Goal: Navigation & Orientation: Locate item on page

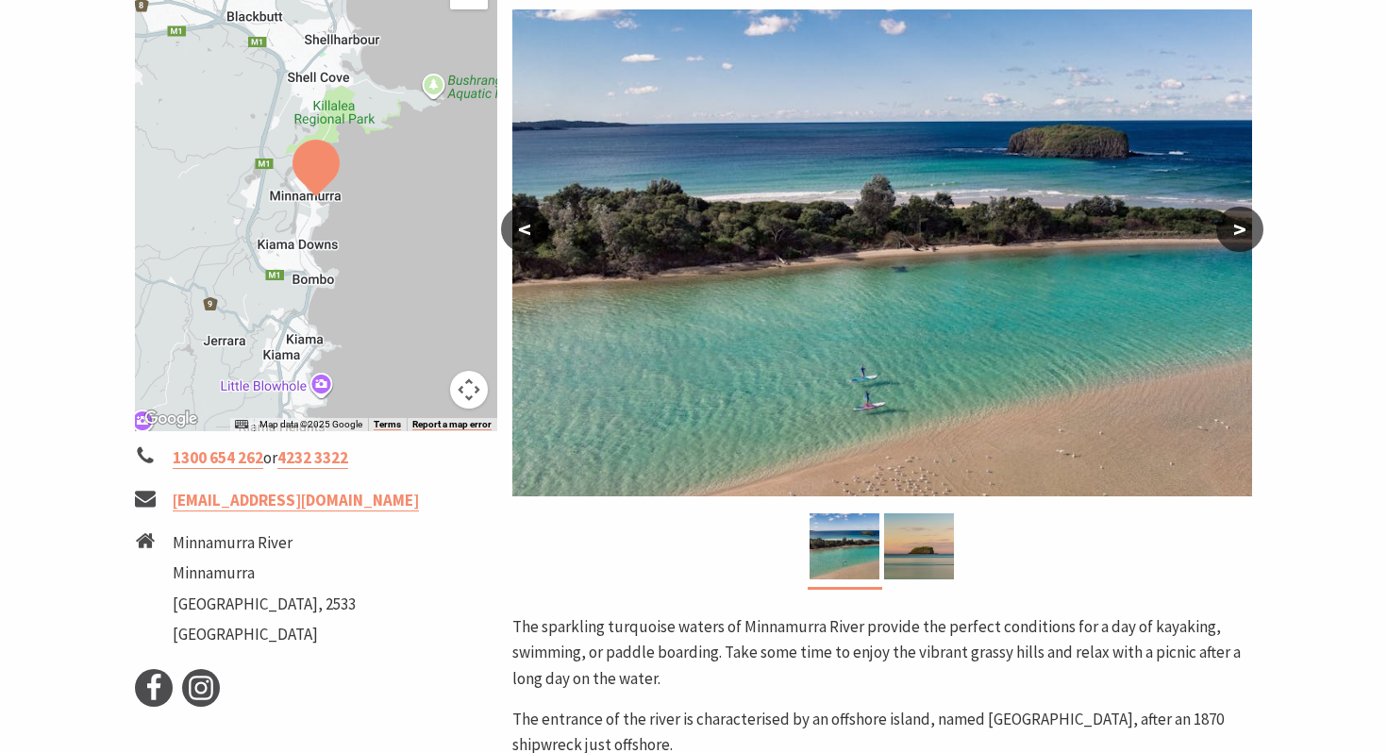
scroll to position [341, 0]
click at [1244, 233] on button ">" at bounding box center [1239, 228] width 47 height 45
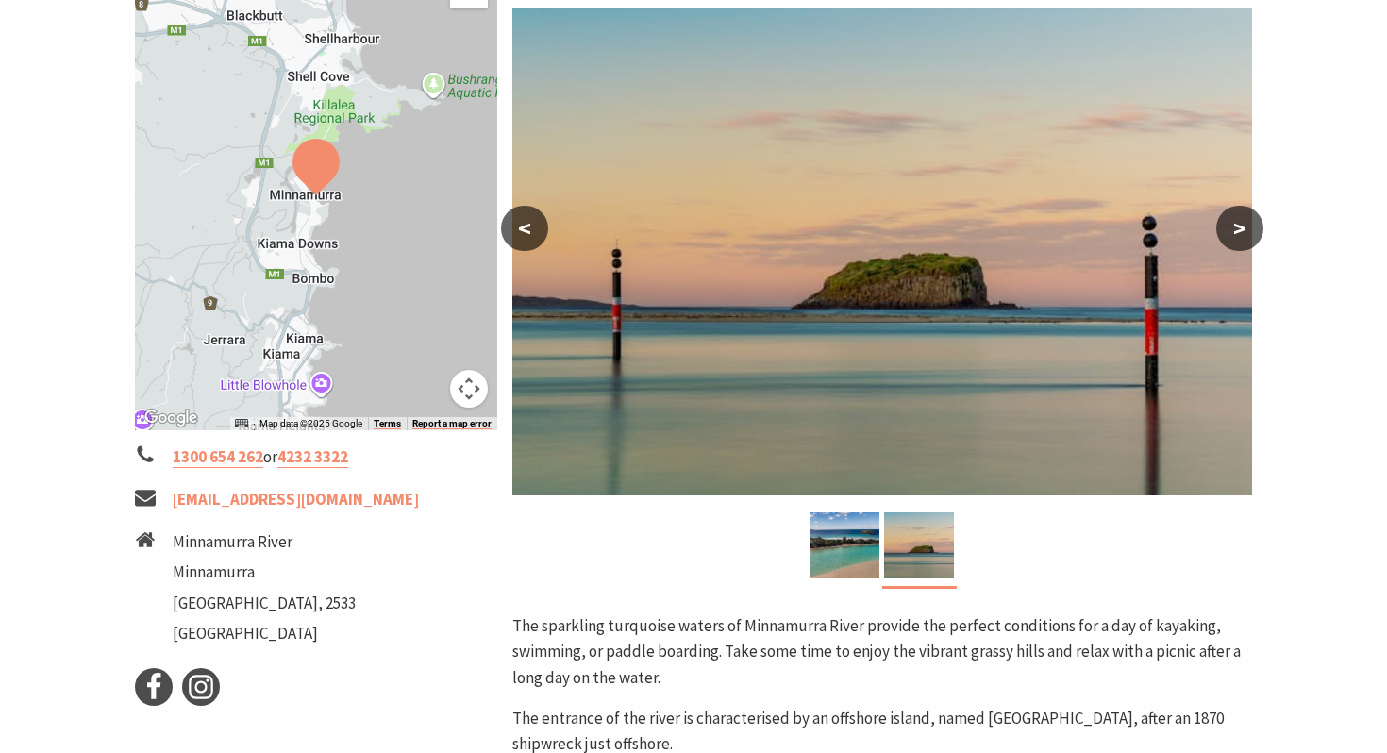
click at [1244, 233] on button ">" at bounding box center [1239, 228] width 47 height 45
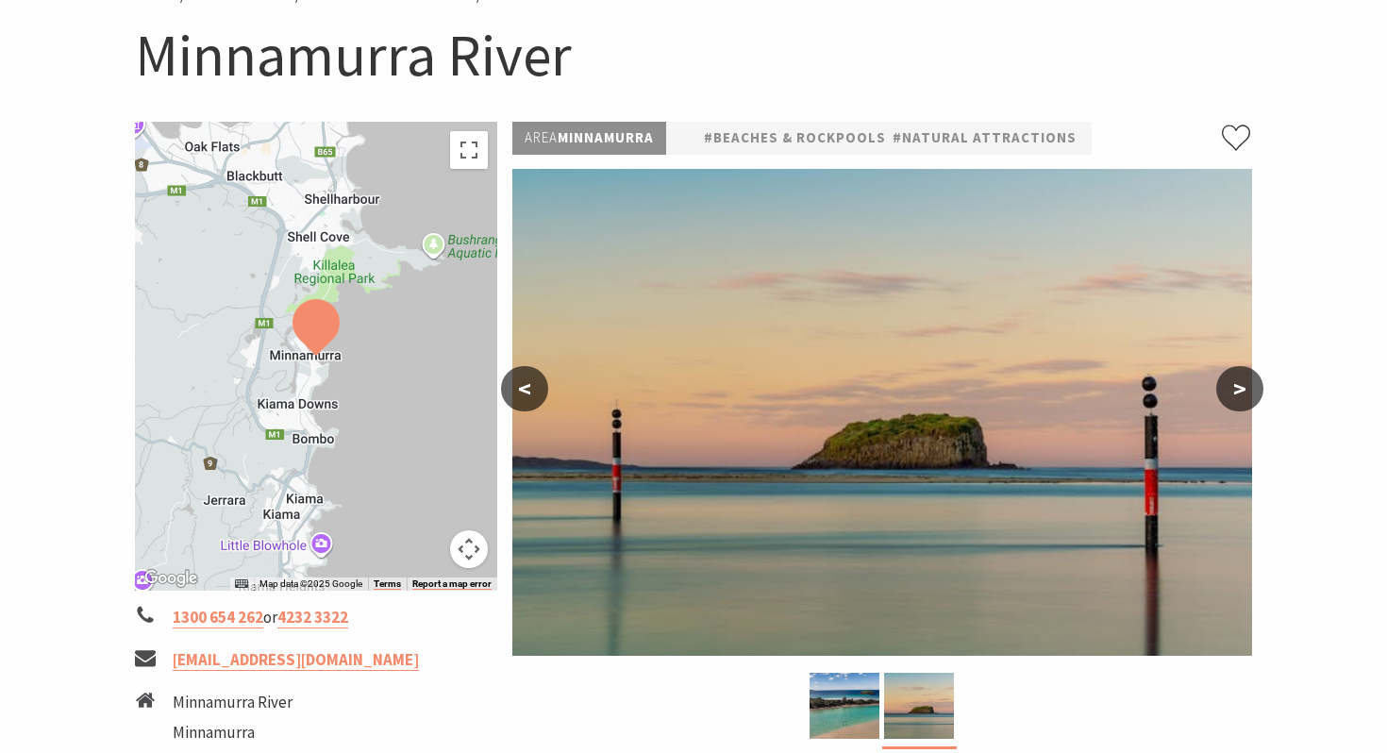
scroll to position [84, 0]
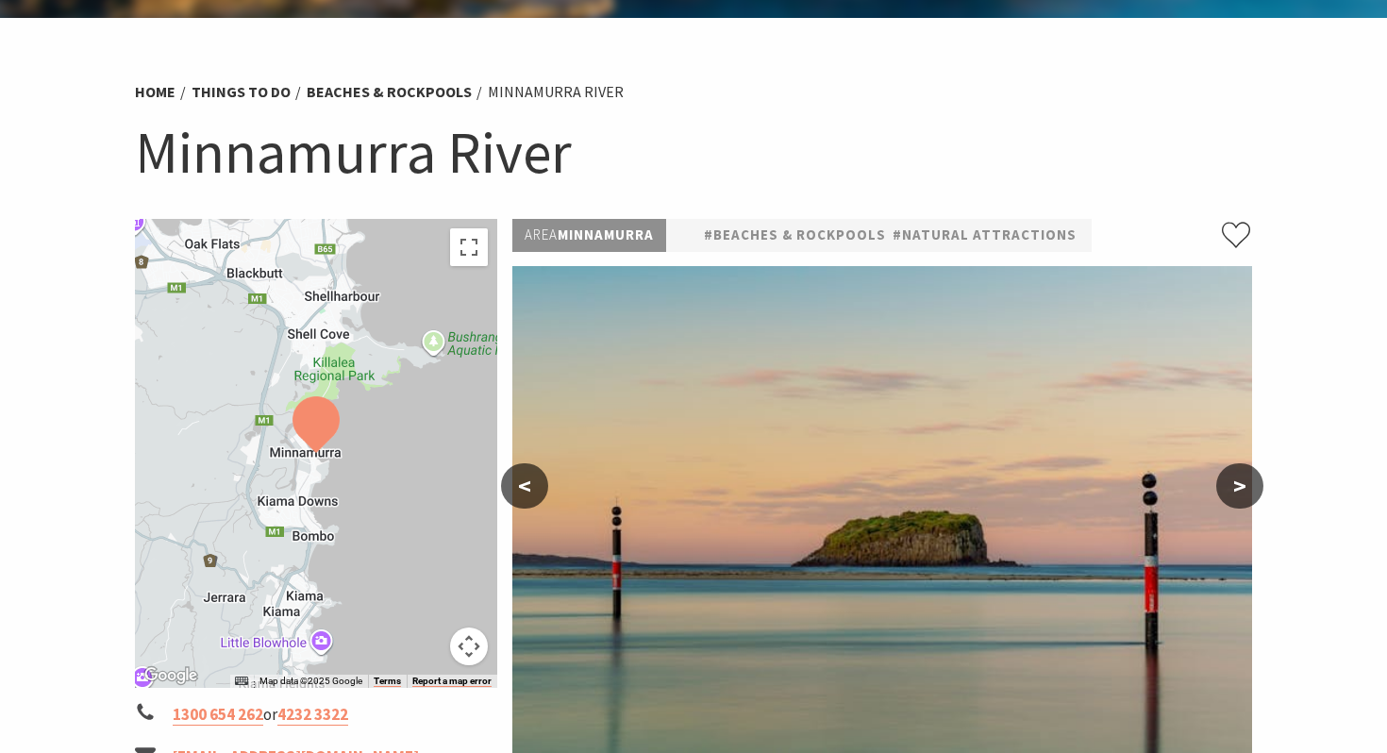
click at [247, 417] on div at bounding box center [316, 453] width 362 height 469
click at [473, 646] on button "Map camera controls" at bounding box center [469, 646] width 38 height 38
click at [382, 553] on button "Move up" at bounding box center [375, 552] width 38 height 38
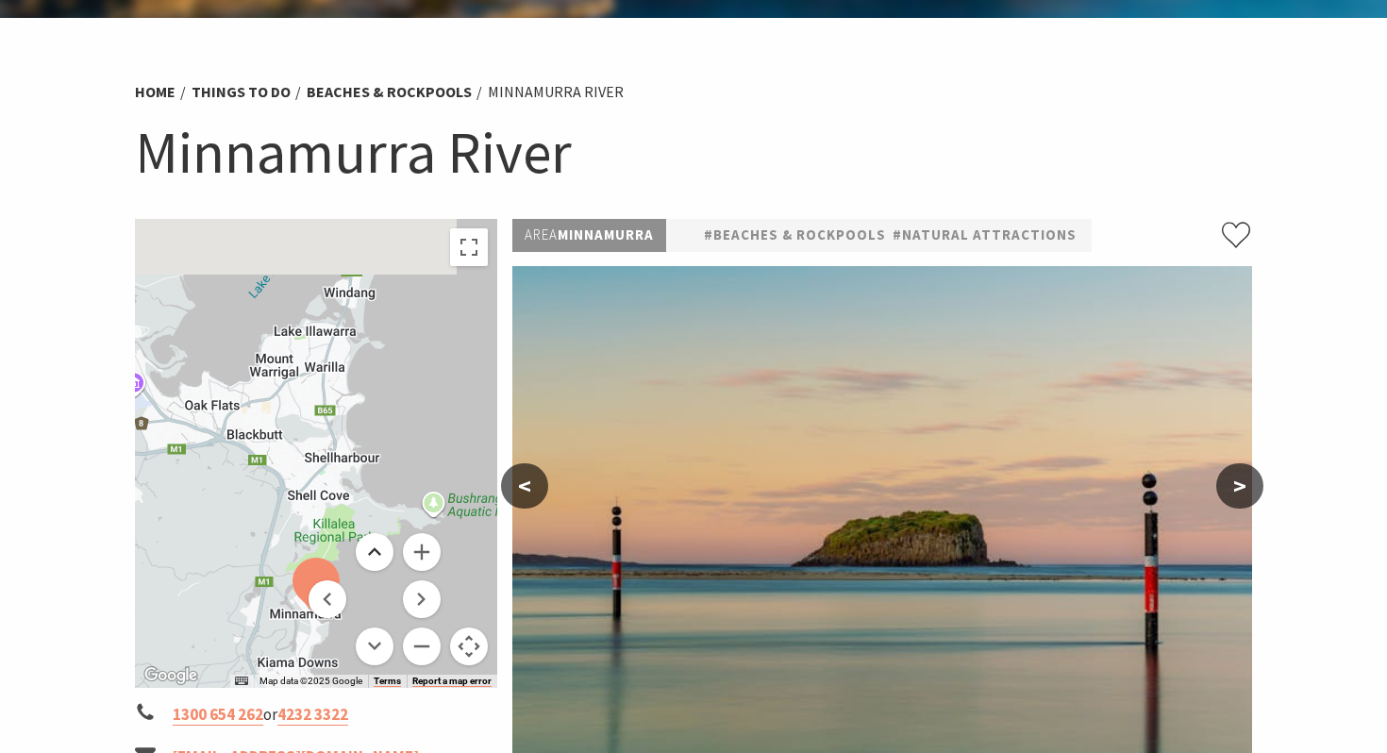
click at [382, 553] on button "Move up" at bounding box center [375, 552] width 38 height 38
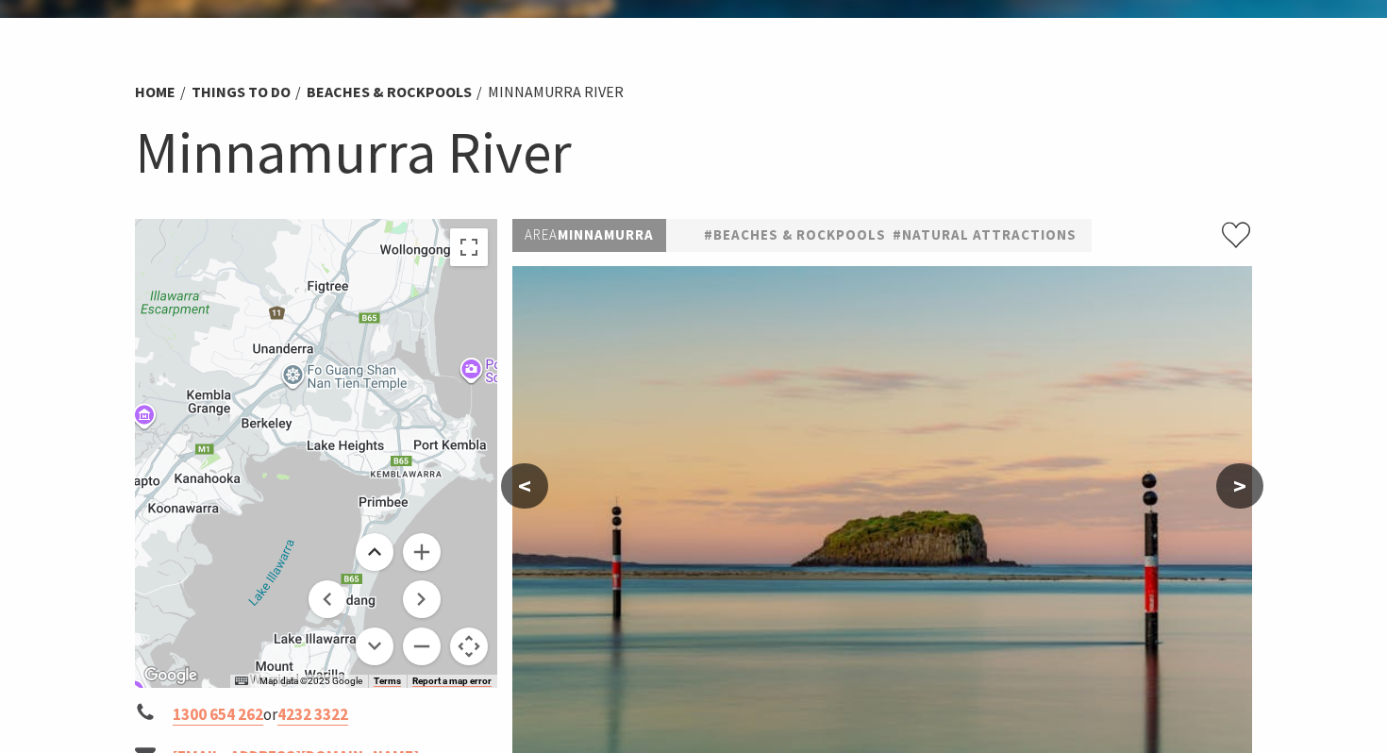
click at [382, 547] on button "Move up" at bounding box center [375, 552] width 38 height 38
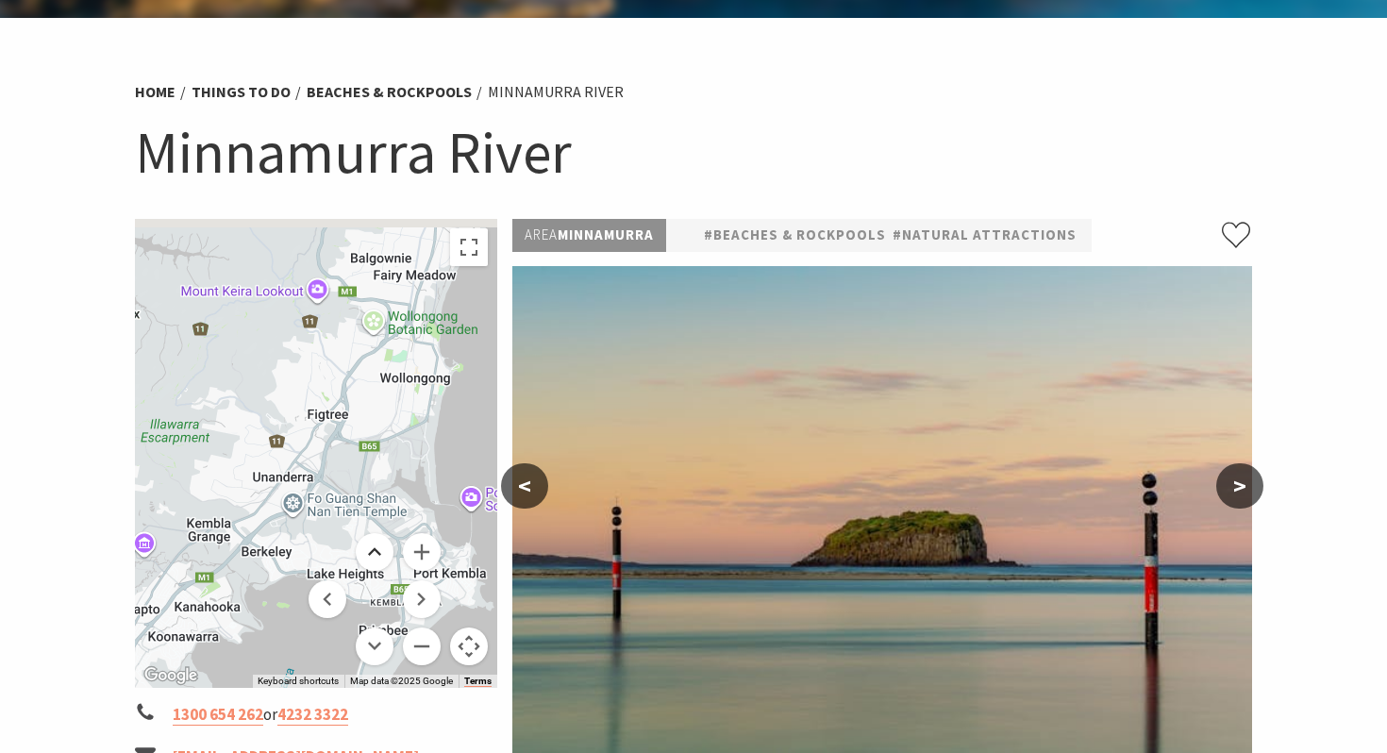
click at [382, 547] on button "Move up" at bounding box center [375, 552] width 38 height 38
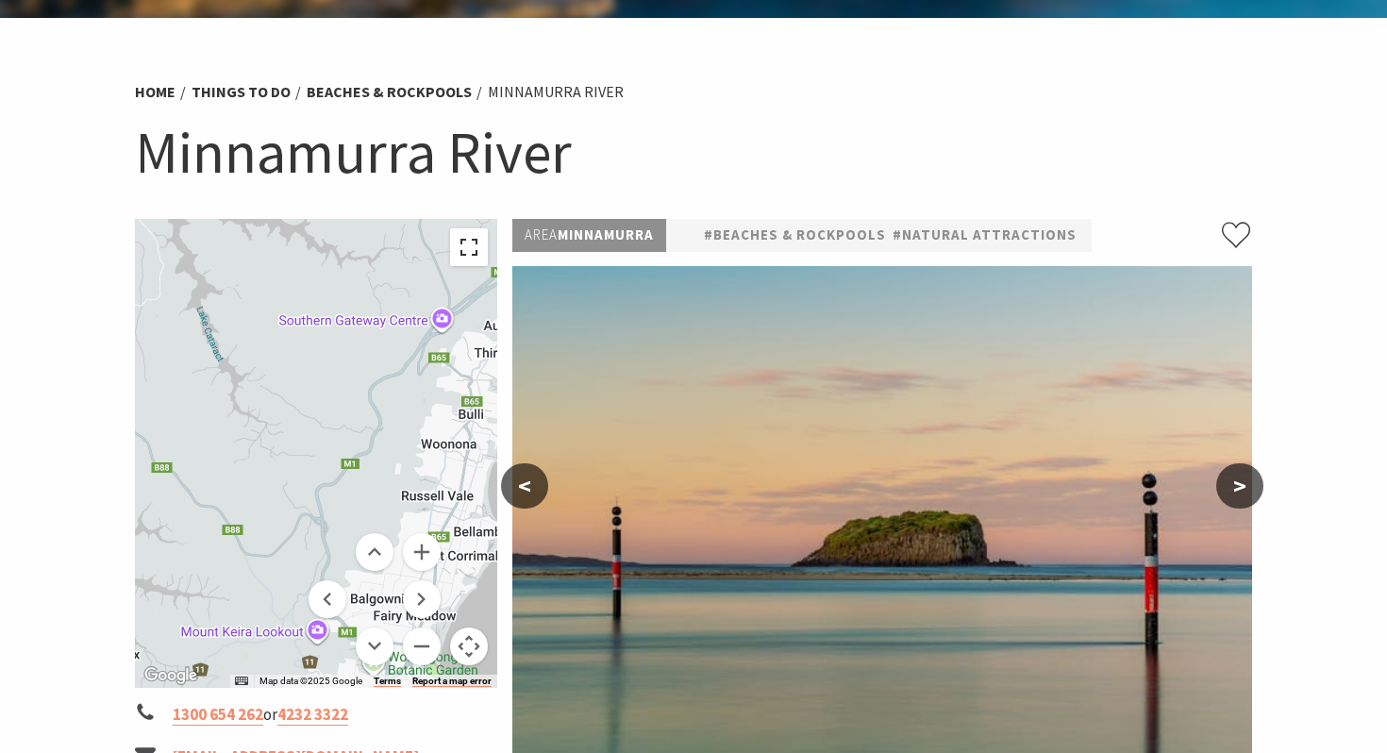
click at [469, 242] on button "Toggle fullscreen view" at bounding box center [469, 247] width 38 height 38
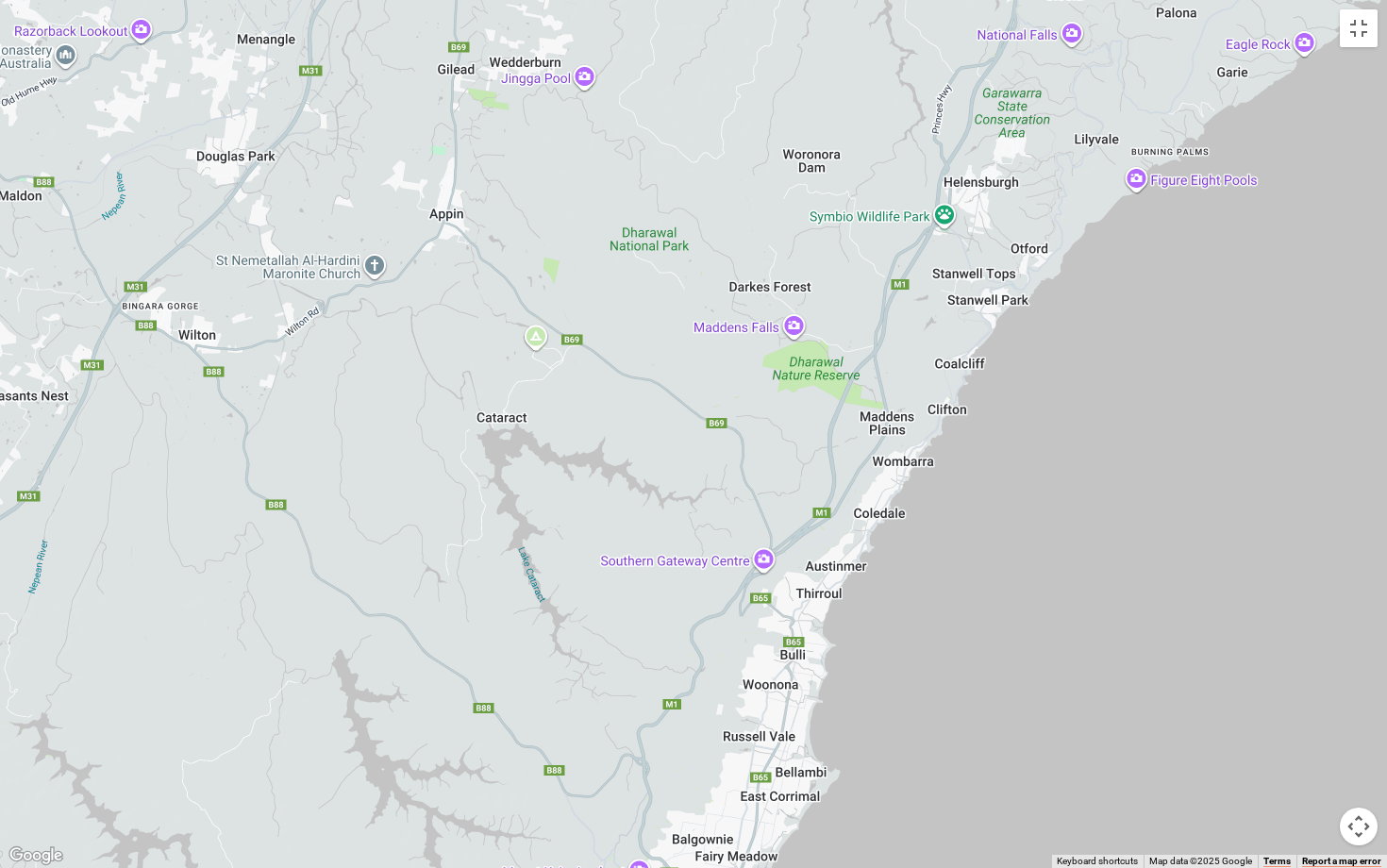
drag, startPoint x: 700, startPoint y: 420, endPoint x: 641, endPoint y: 680, distance: 266.9
click at [641, 680] on div at bounding box center [693, 434] width 1387 height 868
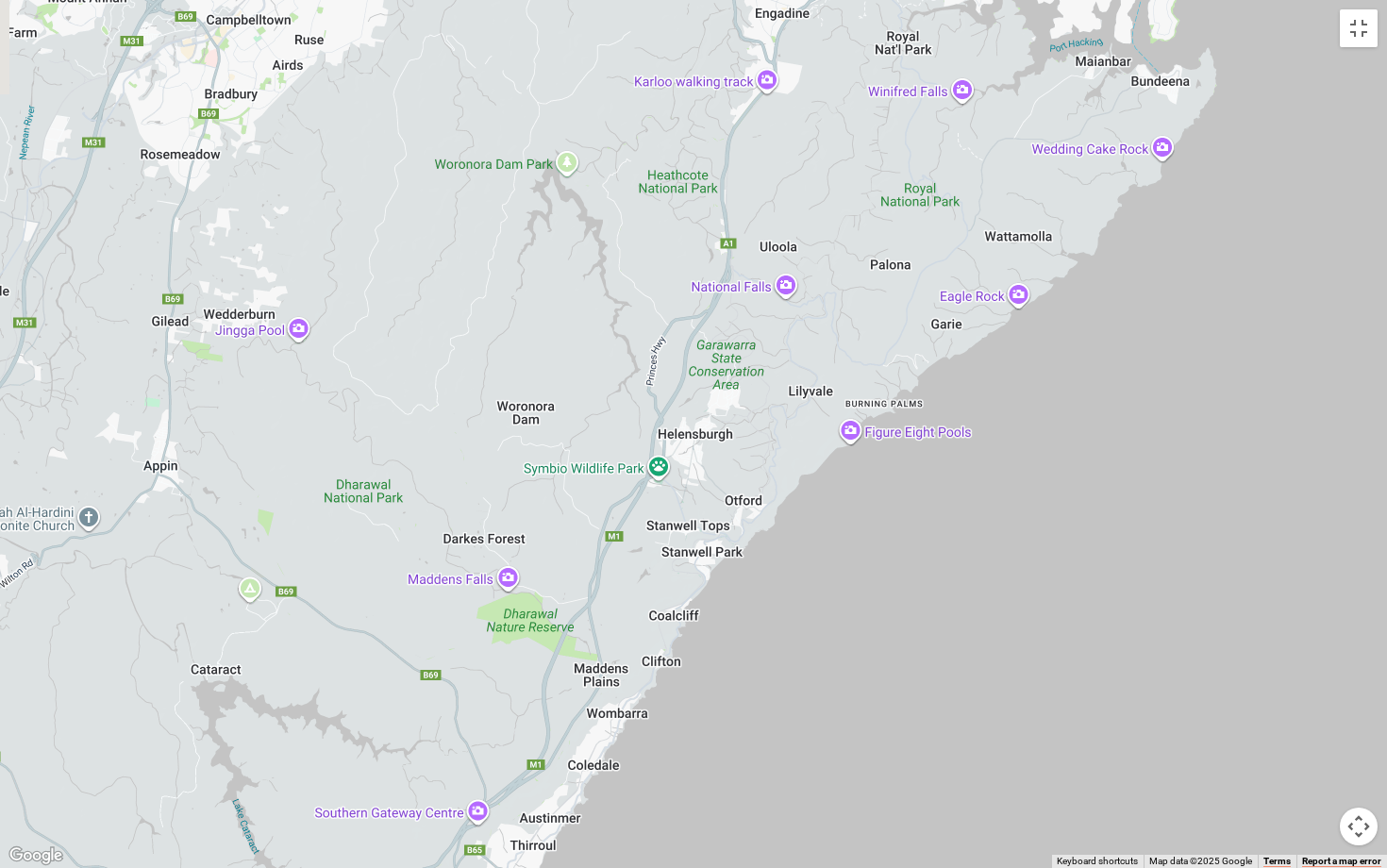
drag, startPoint x: 887, startPoint y: 210, endPoint x: 765, endPoint y: 217, distance: 121.9
click at [765, 217] on div at bounding box center [693, 434] width 1387 height 868
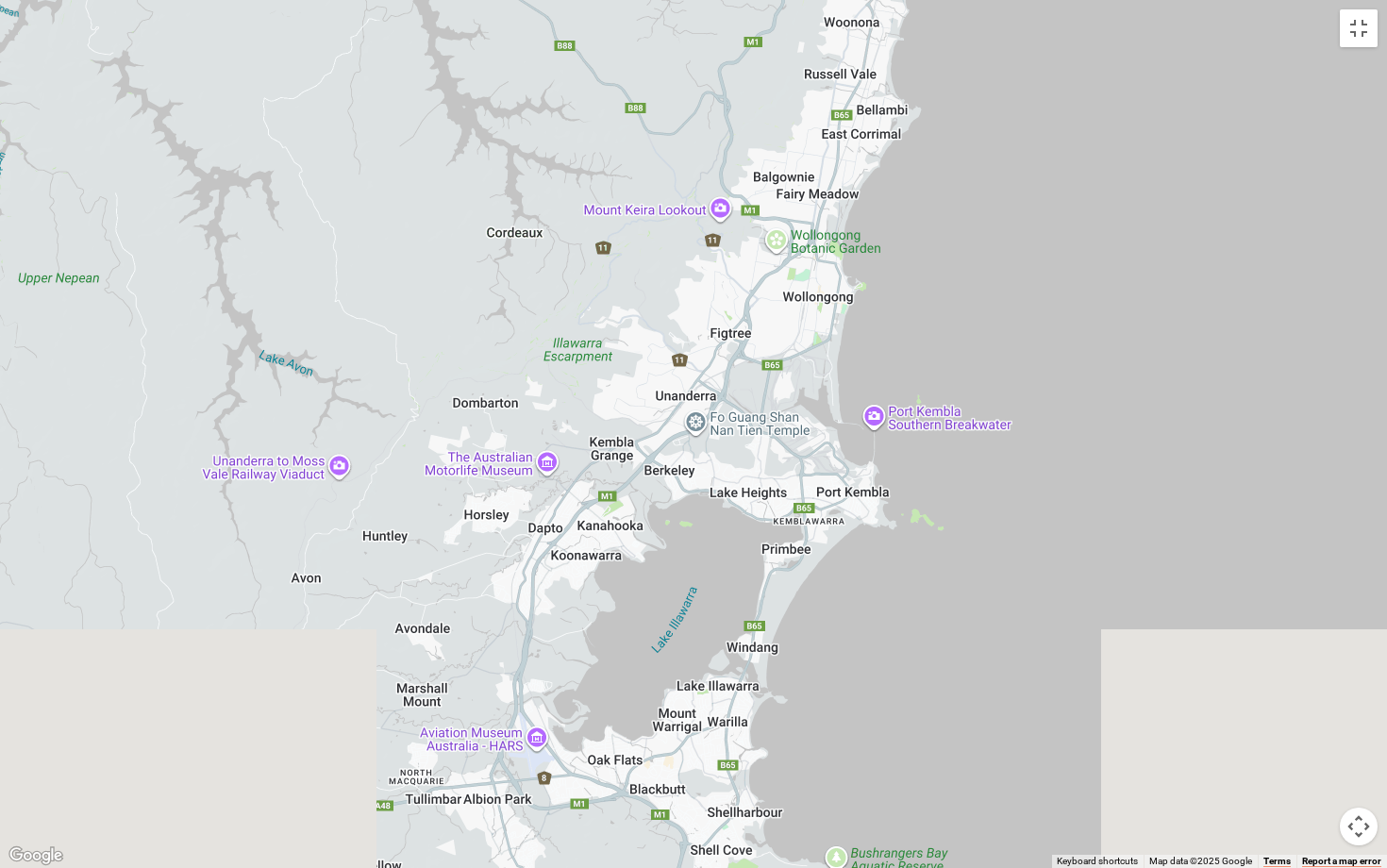
drag, startPoint x: 514, startPoint y: 561, endPoint x: 565, endPoint y: 41, distance: 523.2
click at [562, 51] on div at bounding box center [693, 434] width 1387 height 868
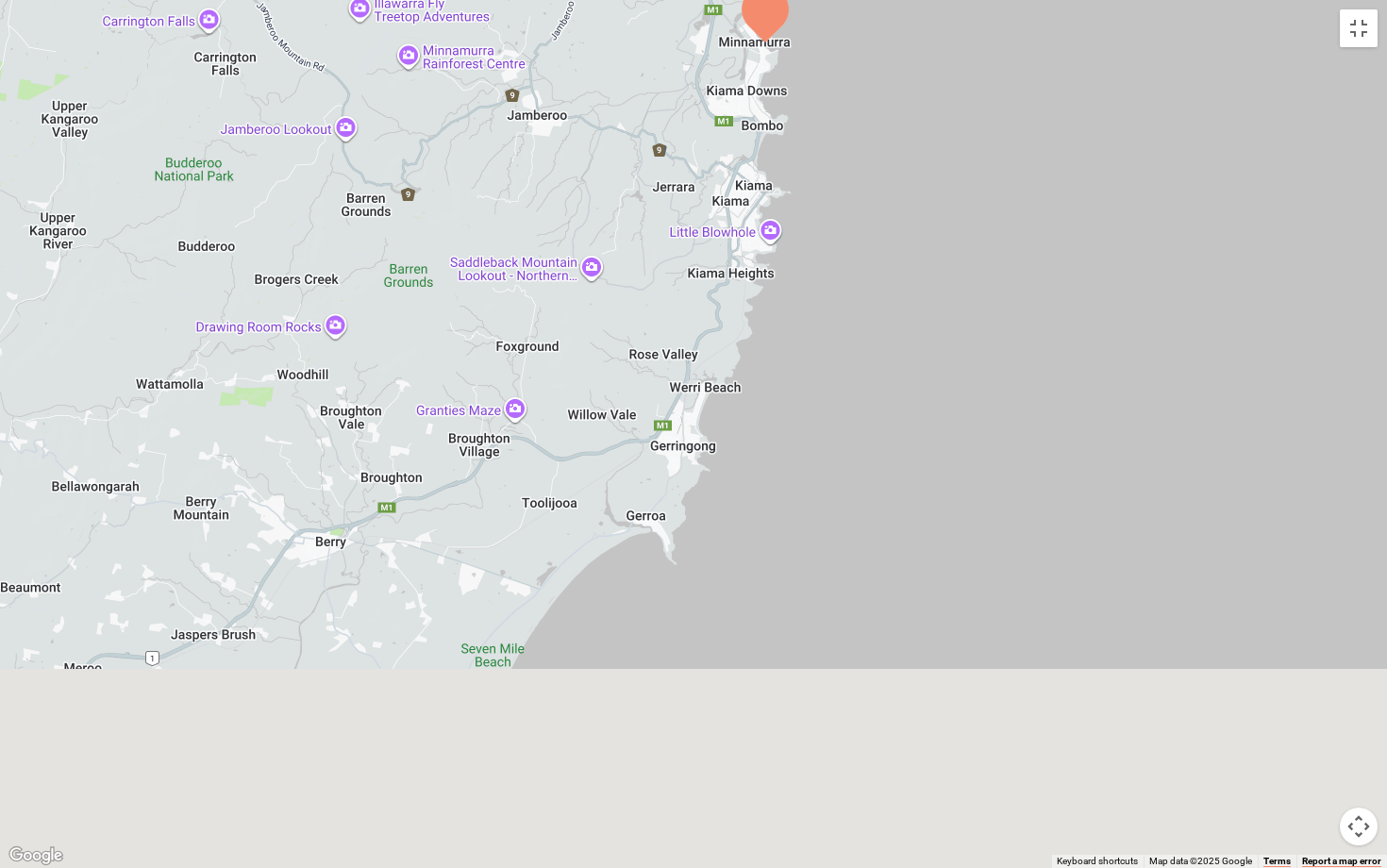
drag, startPoint x: 597, startPoint y: 261, endPoint x: 587, endPoint y: -22, distance: 283.2
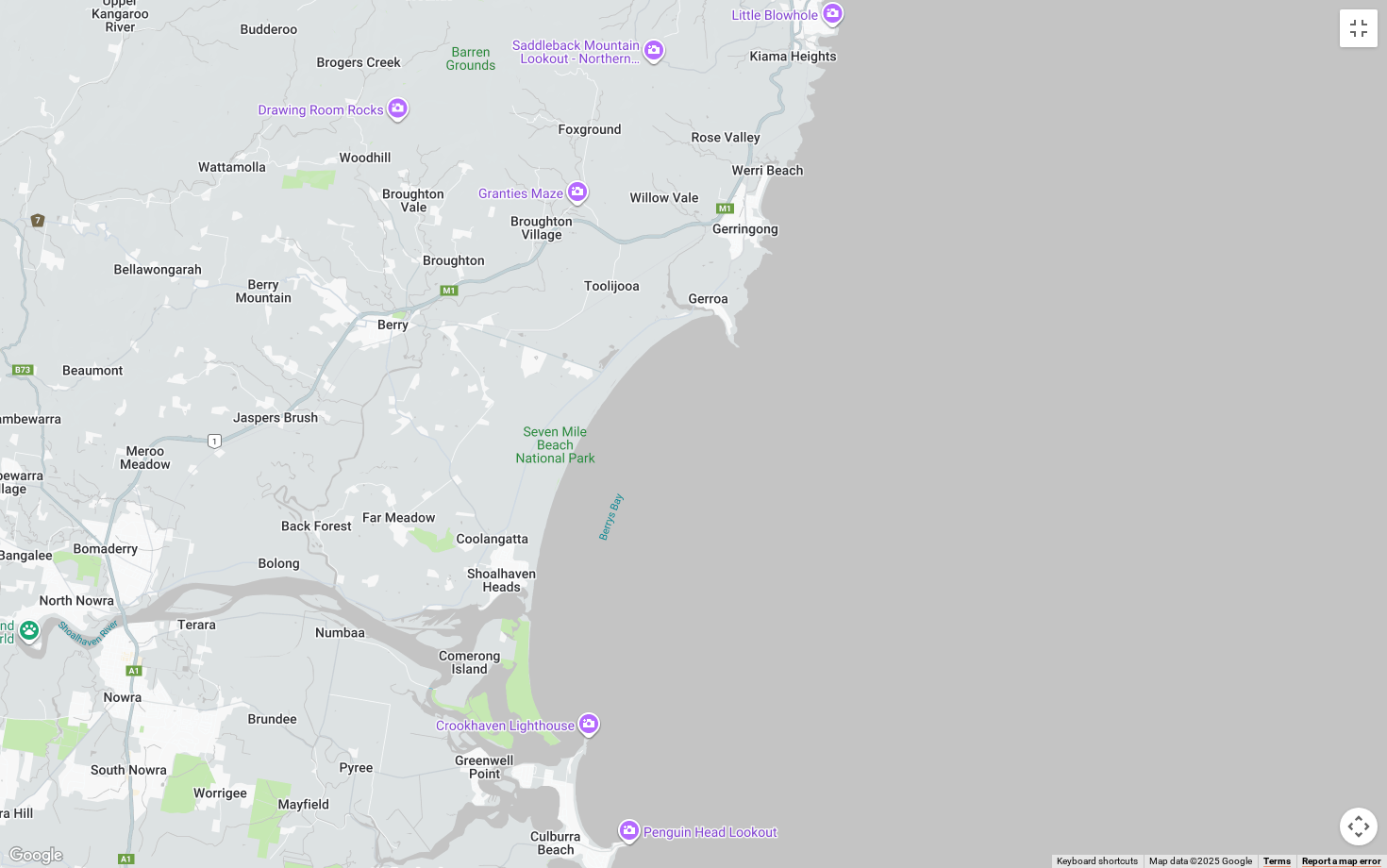
drag, startPoint x: 420, startPoint y: 290, endPoint x: 895, endPoint y: -26, distance: 570.9
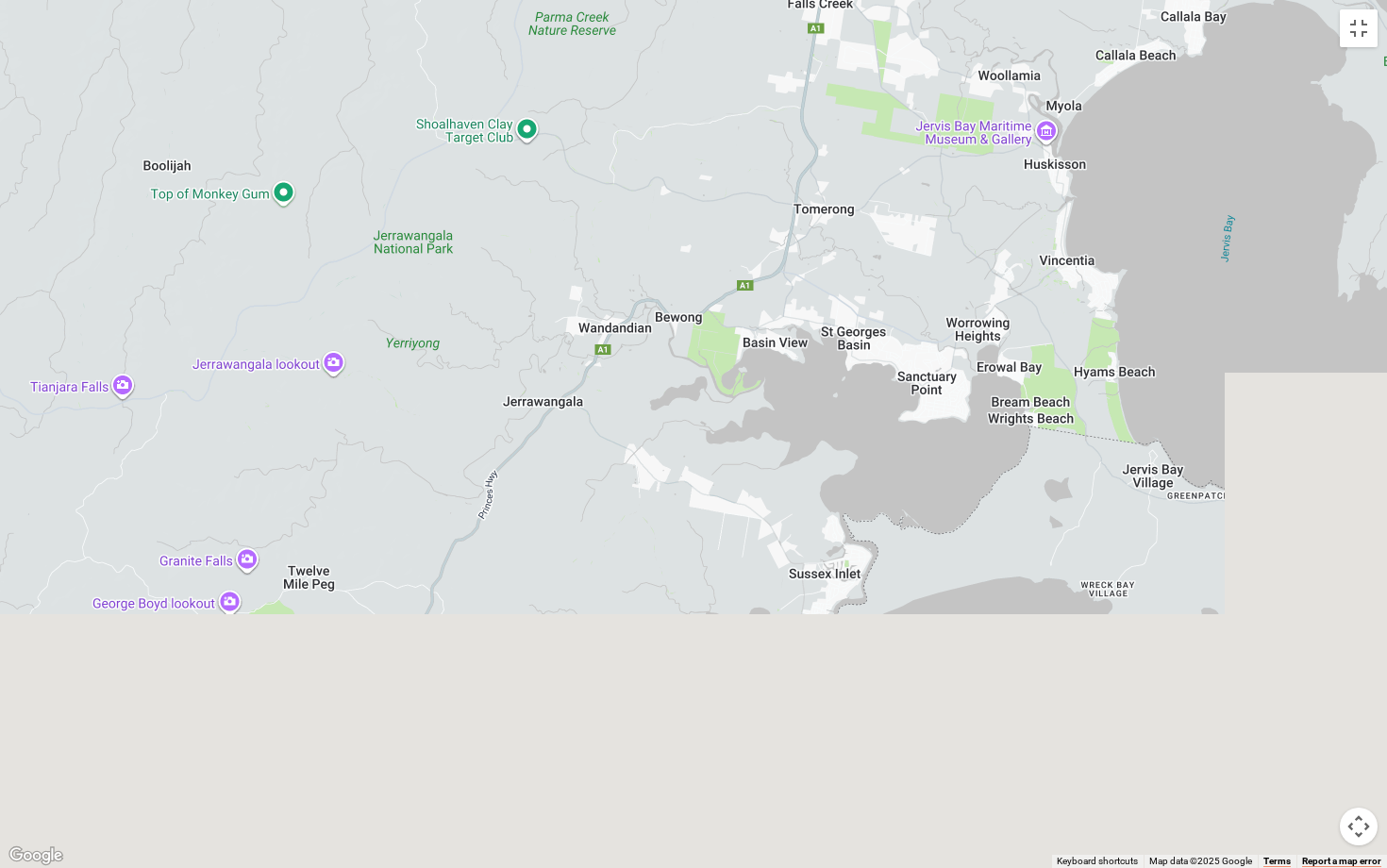
drag, startPoint x: 924, startPoint y: 224, endPoint x: 615, endPoint y: -34, distance: 401.9
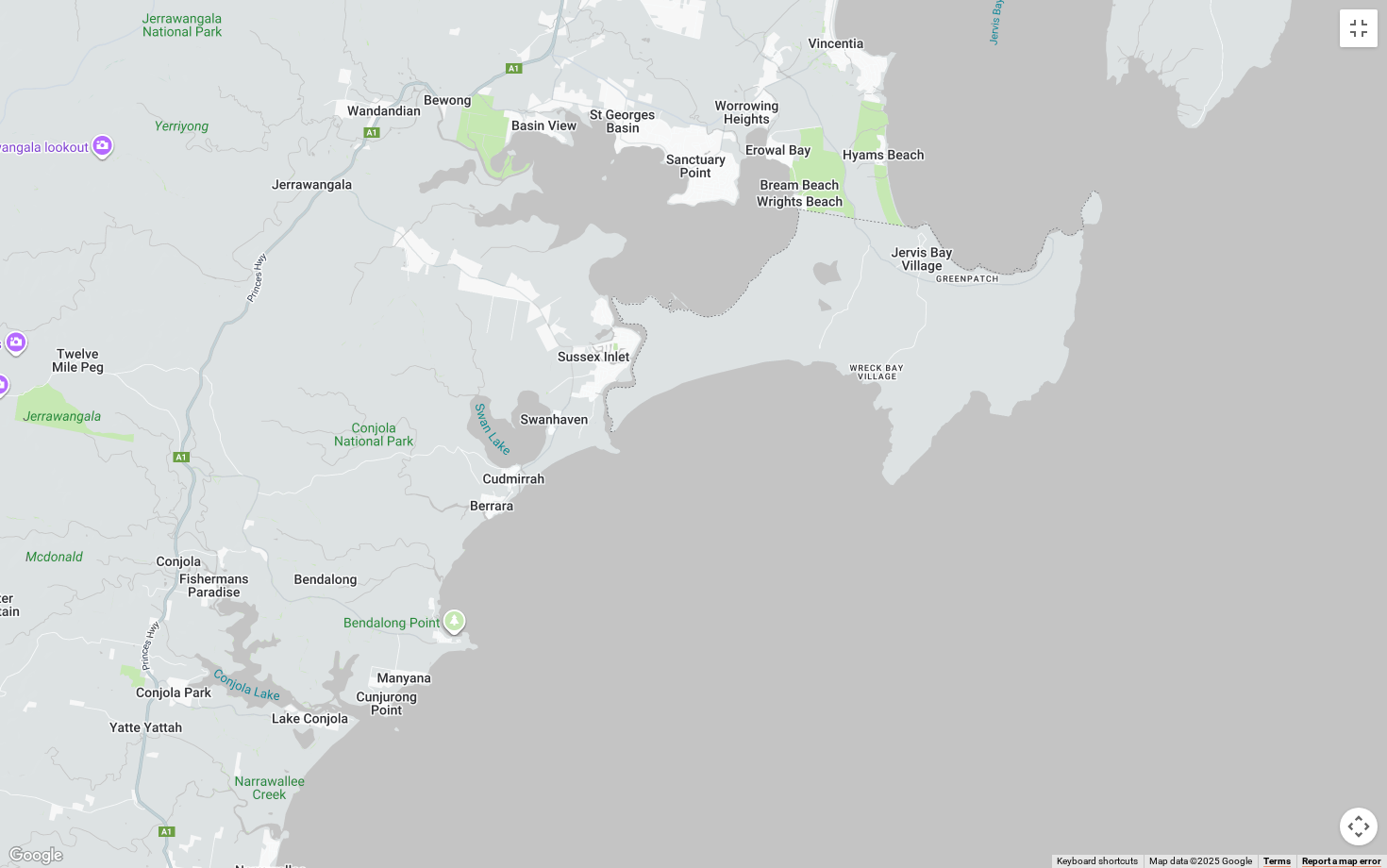
drag, startPoint x: 738, startPoint y: 115, endPoint x: 1012, endPoint y: 325, distance: 345.3
click at [1011, 328] on div at bounding box center [693, 434] width 1387 height 868
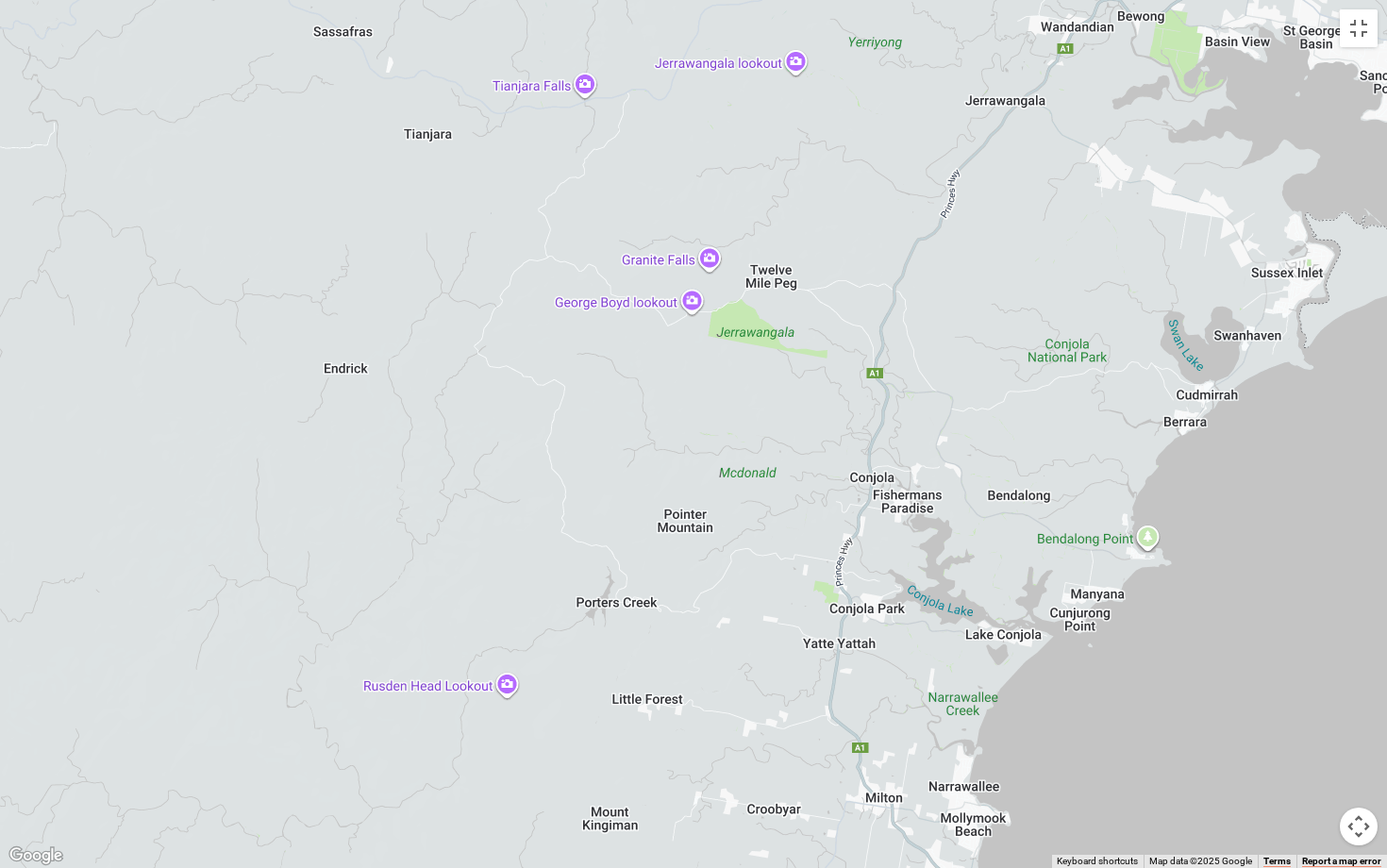
drag, startPoint x: 245, startPoint y: 378, endPoint x: 883, endPoint y: 378, distance: 637.7
click at [883, 378] on div at bounding box center [693, 434] width 1387 height 868
drag, startPoint x: 881, startPoint y: 367, endPoint x: 911, endPoint y: 372, distance: 30.6
click at [903, 367] on div at bounding box center [693, 434] width 1387 height 868
